Goal: Task Accomplishment & Management: Complete application form

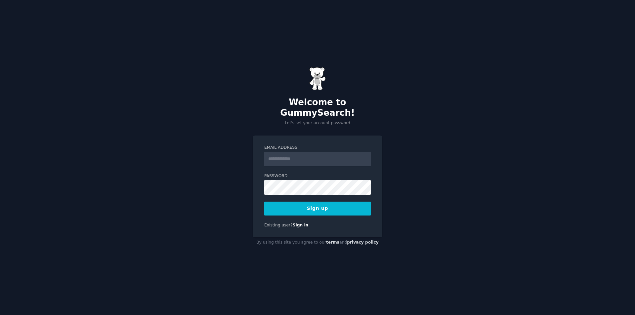
click at [302, 152] on input "Email Address" at bounding box center [317, 159] width 106 height 15
type input "**********"
click at [227, 175] on div "**********" at bounding box center [317, 157] width 635 height 315
click at [237, 184] on div "**********" at bounding box center [317, 157] width 635 height 315
click at [324, 204] on button "Sign up" at bounding box center [317, 209] width 106 height 14
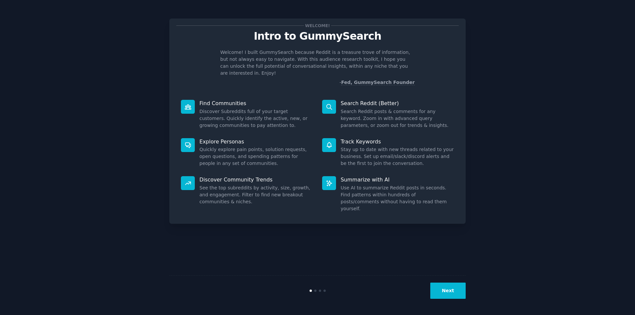
click at [448, 290] on button "Next" at bounding box center [447, 291] width 35 height 16
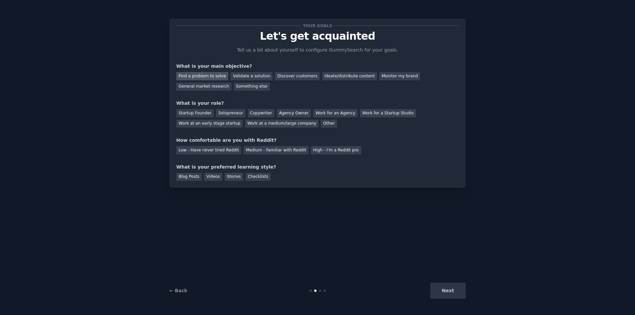
click at [211, 77] on div "Find a problem to solve" at bounding box center [202, 76] width 52 height 8
click at [186, 116] on div "Startup Founder" at bounding box center [194, 113] width 37 height 8
click at [222, 150] on div "Low - Have never tried Reddit" at bounding box center [208, 150] width 65 height 8
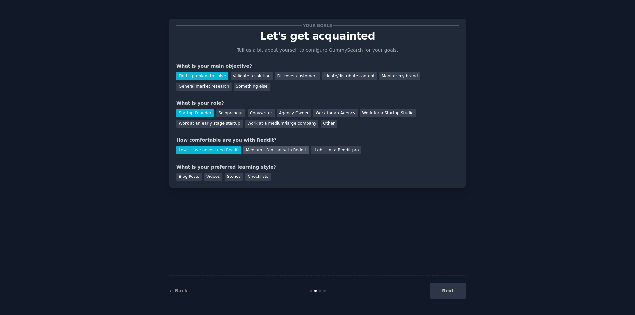
click at [251, 149] on div "Medium - Familiar with Reddit" at bounding box center [275, 150] width 65 height 8
click at [207, 179] on div "Videos" at bounding box center [213, 177] width 18 height 8
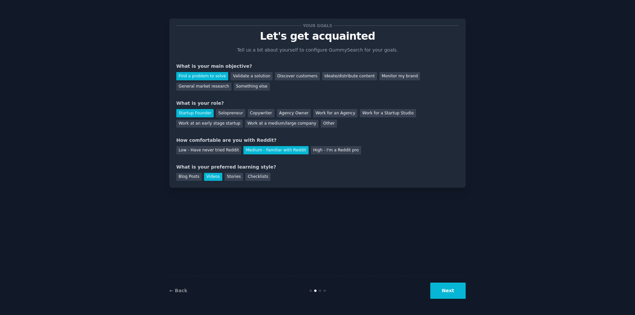
click at [448, 291] on button "Next" at bounding box center [447, 291] width 35 height 16
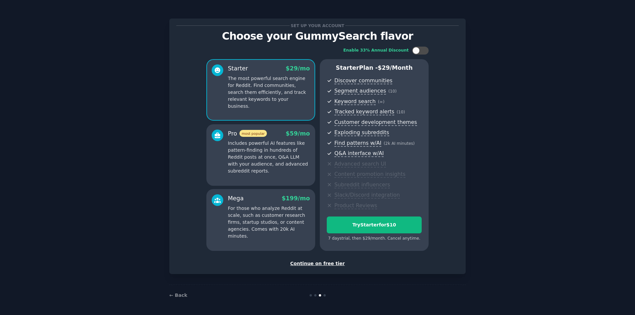
click at [316, 264] on div "Continue on free tier" at bounding box center [317, 263] width 282 height 7
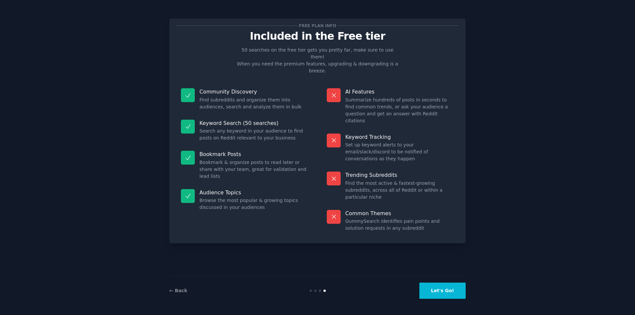
click at [439, 290] on button "Let's Go!" at bounding box center [442, 291] width 46 height 16
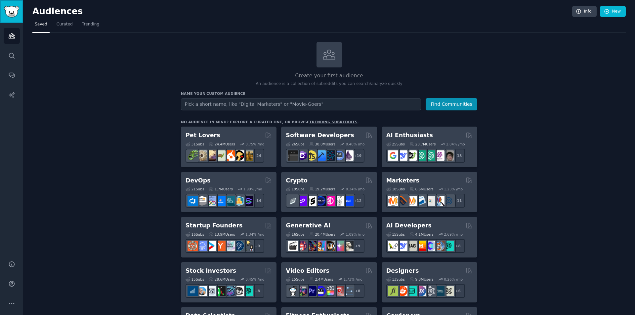
click at [9, 9] on img "Sidebar" at bounding box center [11, 12] width 15 height 12
click at [69, 23] on span "Curated" at bounding box center [65, 24] width 16 height 6
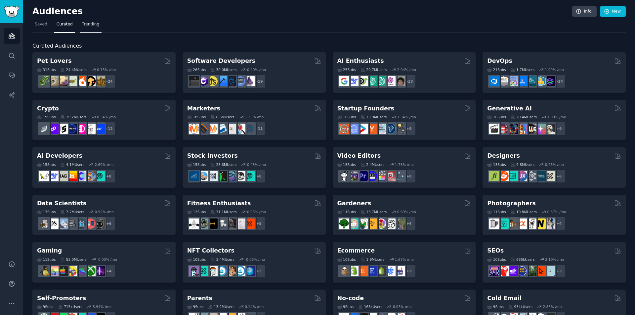
click at [92, 25] on span "Trending" at bounding box center [90, 24] width 17 height 6
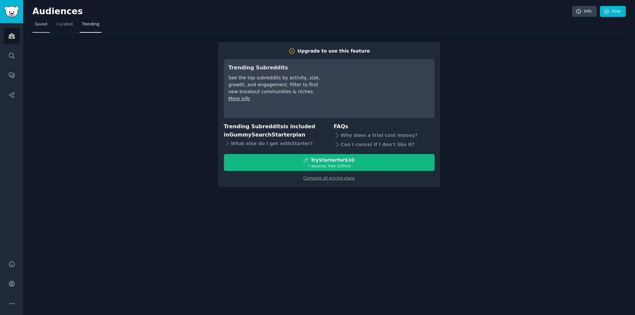
click at [39, 22] on span "Saved" at bounding box center [41, 24] width 13 height 6
